Goal: Navigation & Orientation: Find specific page/section

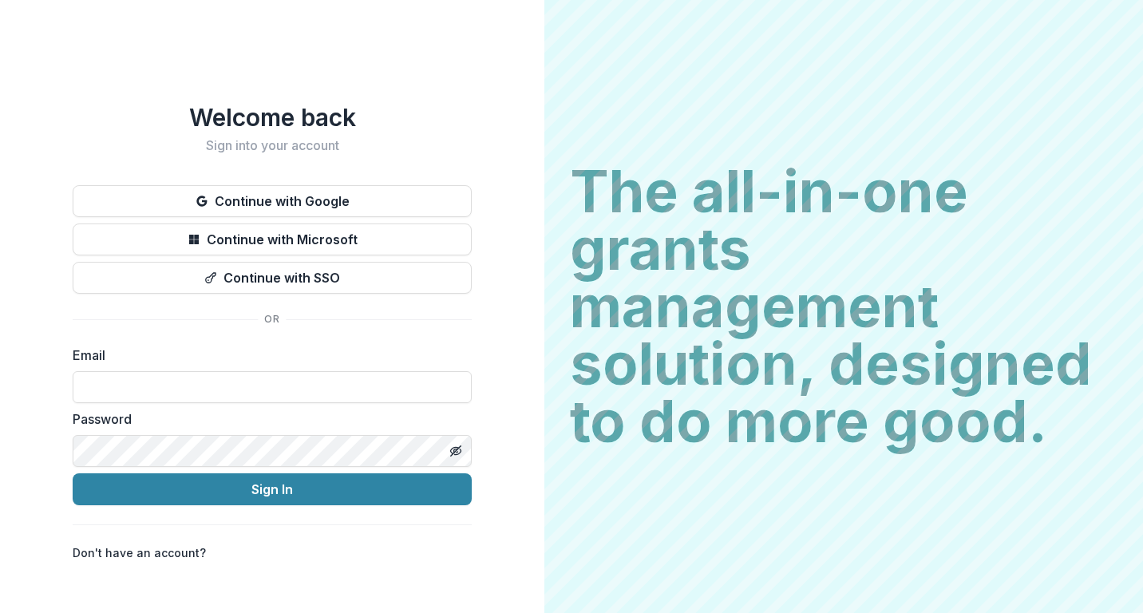
type input "**********"
click at [272, 483] on button "Sign In" at bounding box center [272, 489] width 399 height 32
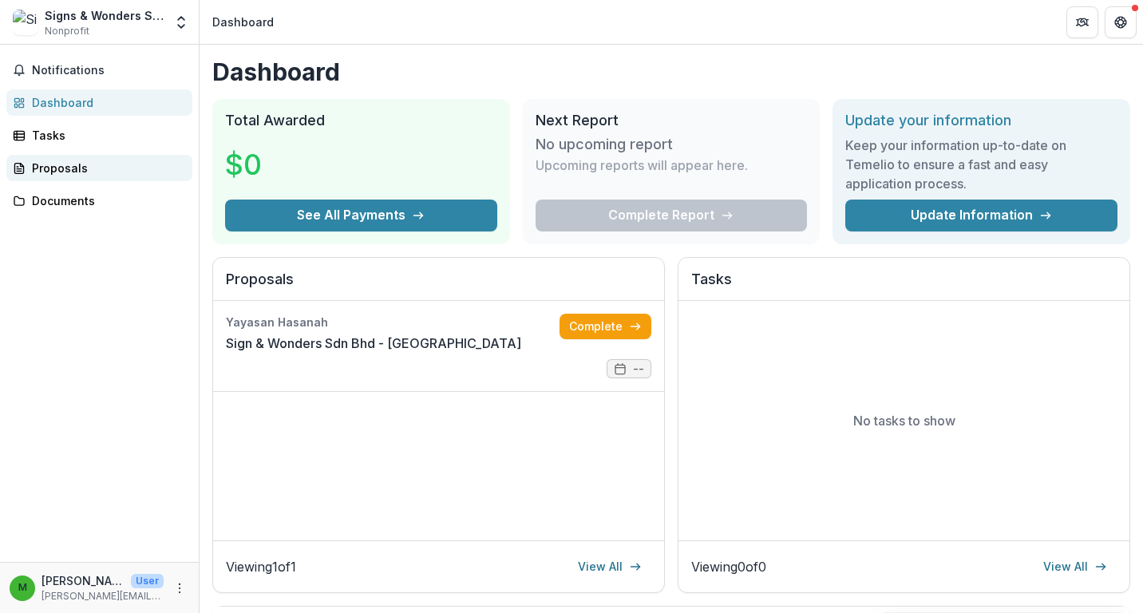
click at [72, 159] on link "Proposals" at bounding box center [99, 168] width 186 height 26
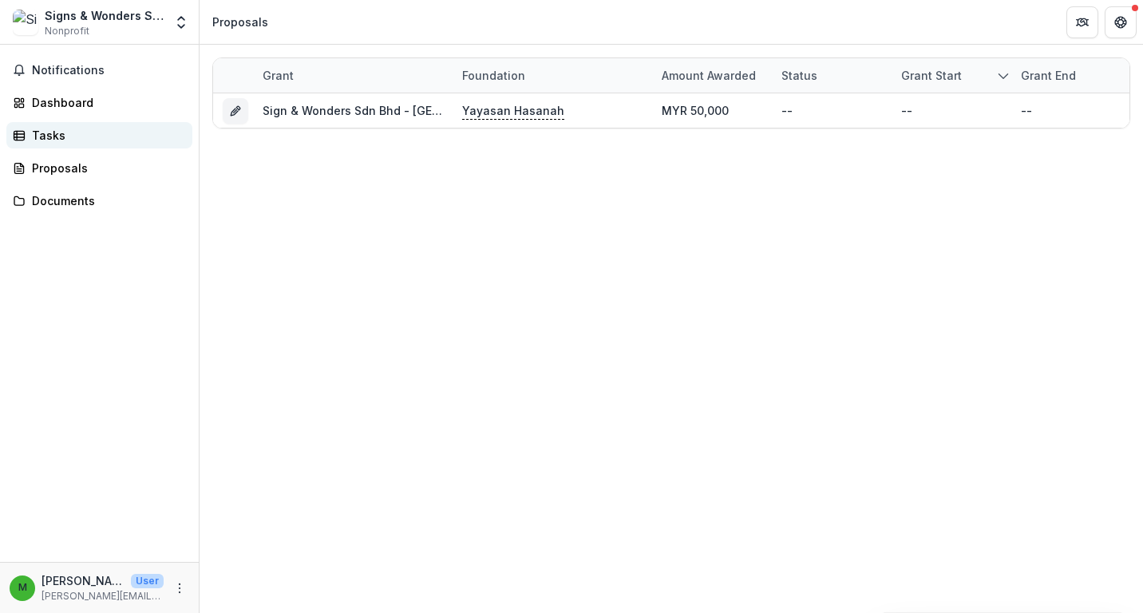
click at [82, 139] on div "Tasks" at bounding box center [106, 135] width 148 height 17
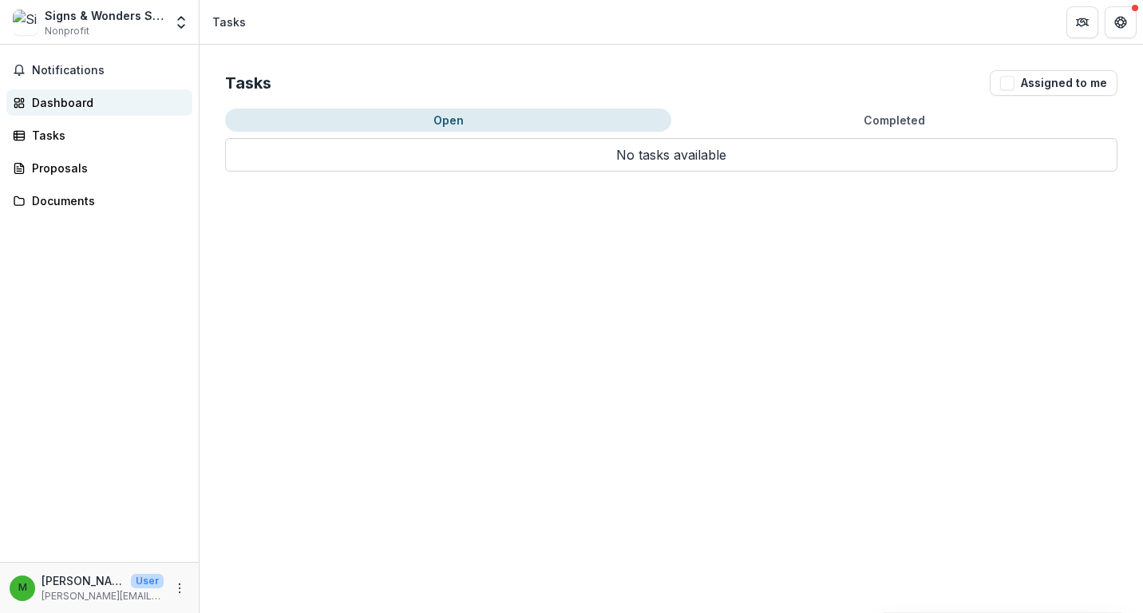
click at [87, 109] on div "Dashboard" at bounding box center [106, 102] width 148 height 17
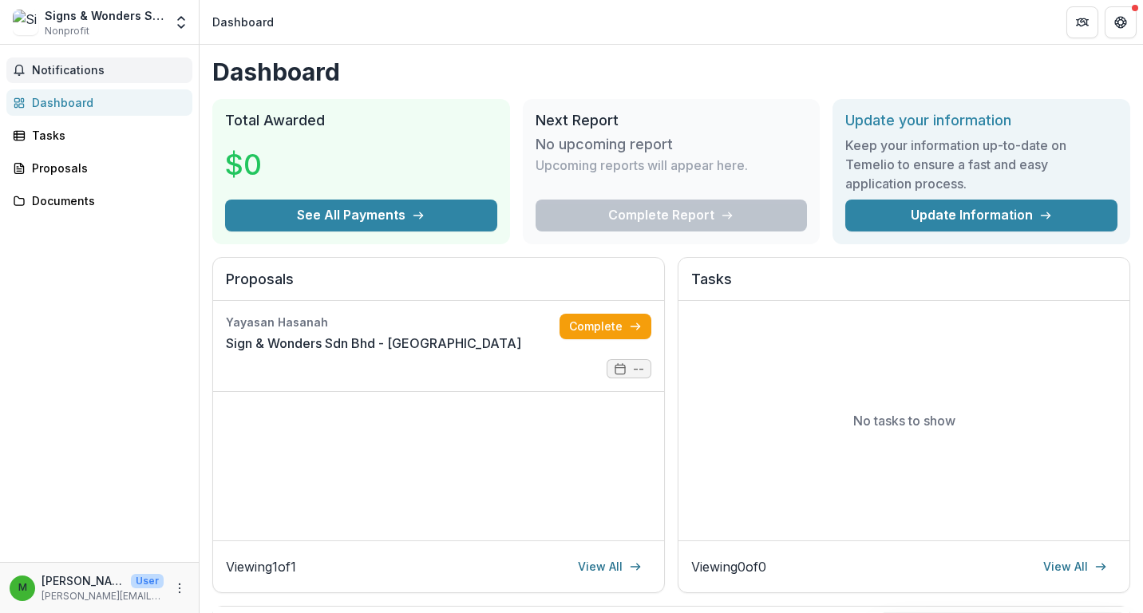
click at [88, 75] on span "Notifications" at bounding box center [109, 71] width 154 height 14
click at [97, 195] on div "Documents" at bounding box center [106, 200] width 148 height 17
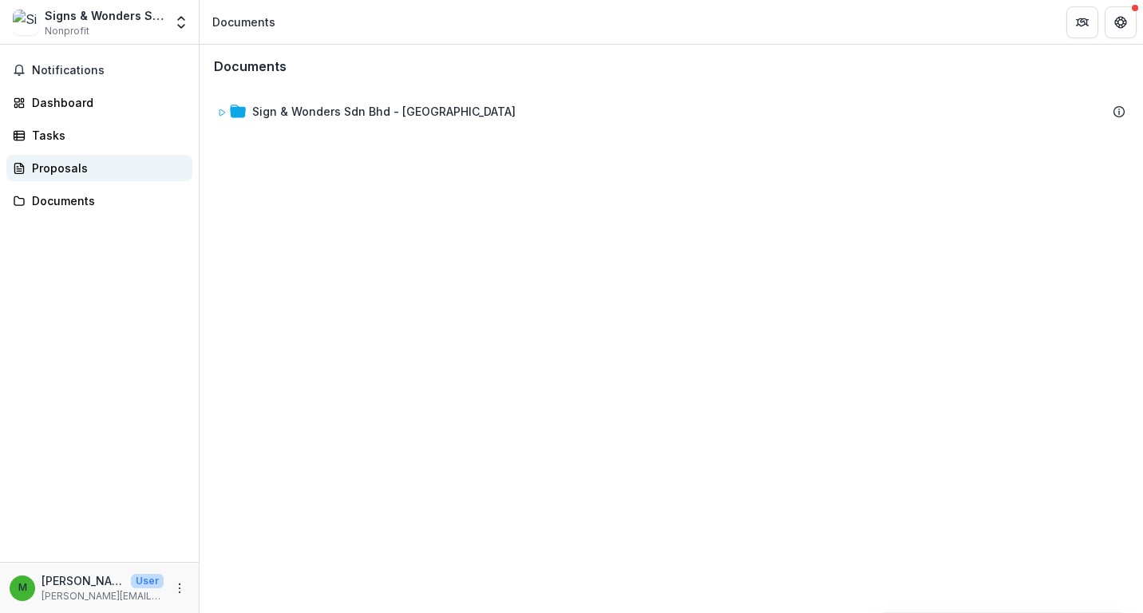
click at [89, 174] on div "Proposals" at bounding box center [106, 168] width 148 height 17
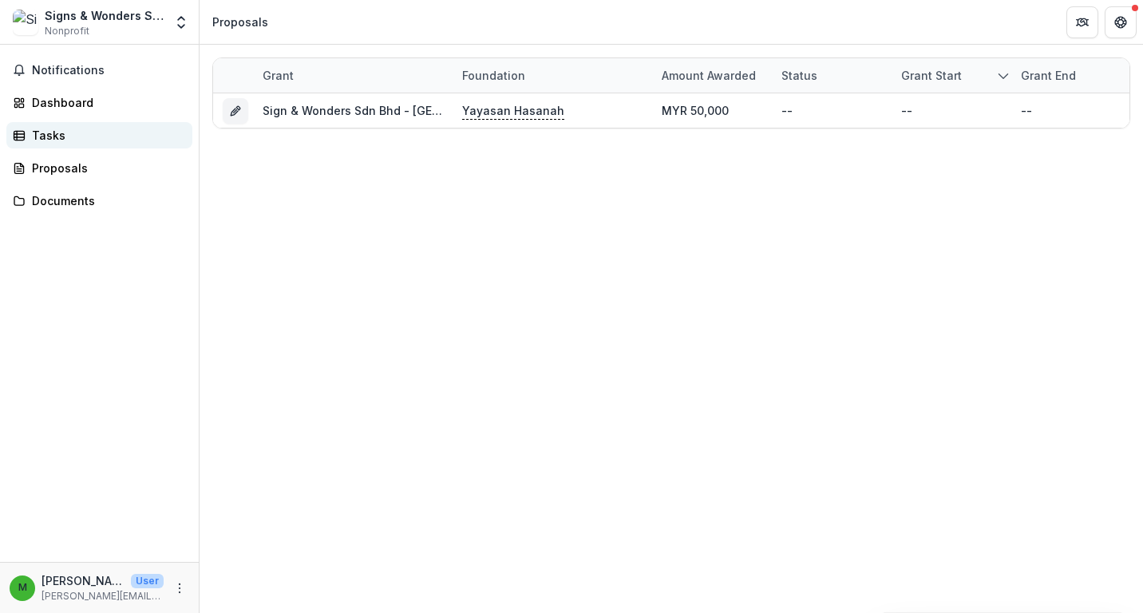
click at [64, 146] on link "Tasks" at bounding box center [99, 135] width 186 height 26
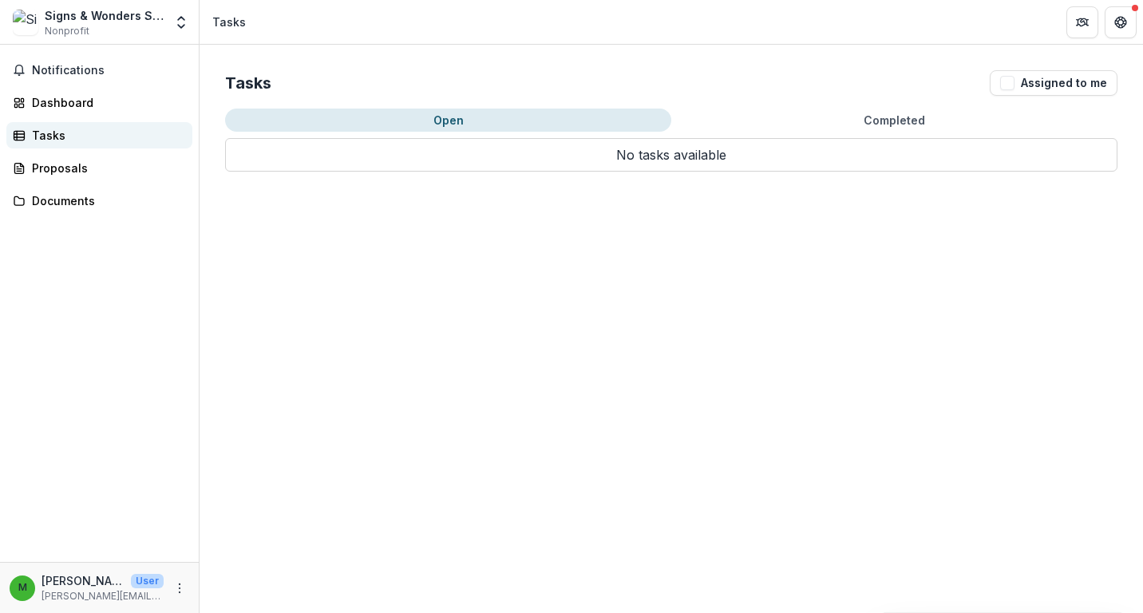
click at [73, 122] on link "Tasks" at bounding box center [99, 135] width 186 height 26
click at [39, 165] on div "Proposals" at bounding box center [106, 168] width 148 height 17
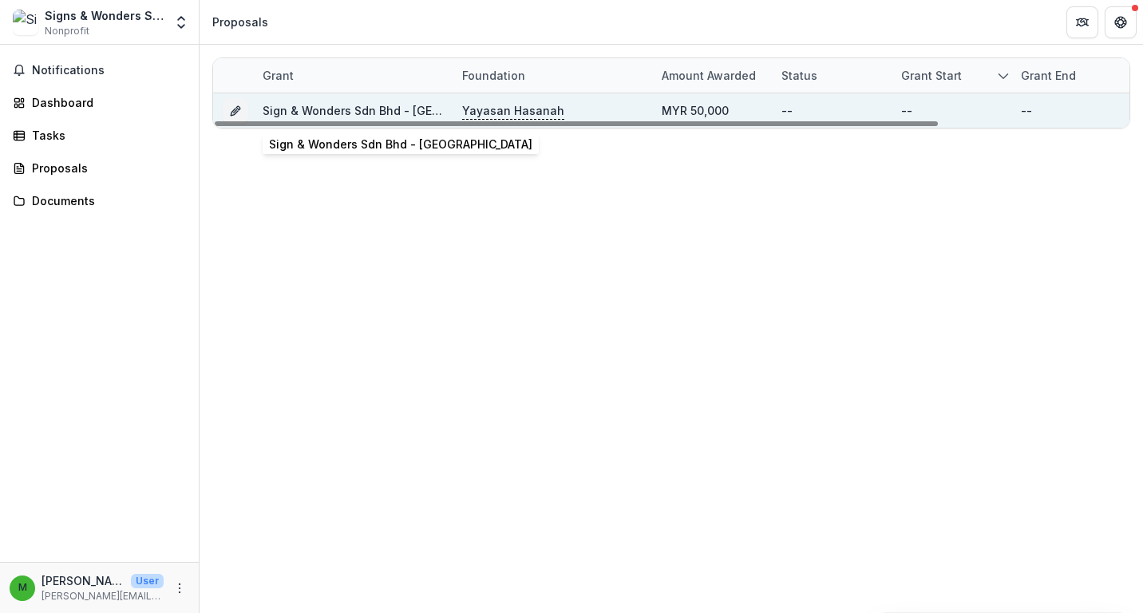
click at [389, 109] on link "Sign & Wonders Sdn Bhd - [GEOGRAPHIC_DATA]" at bounding box center [394, 111] width 263 height 14
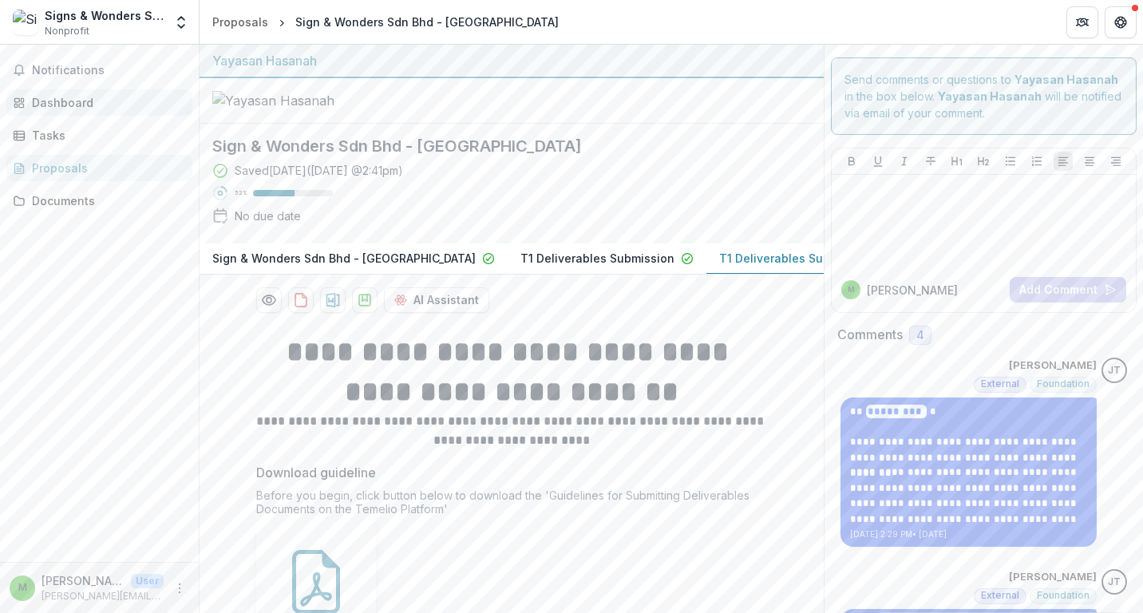
click at [59, 105] on div "Dashboard" at bounding box center [106, 102] width 148 height 17
